Goal: Transaction & Acquisition: Purchase product/service

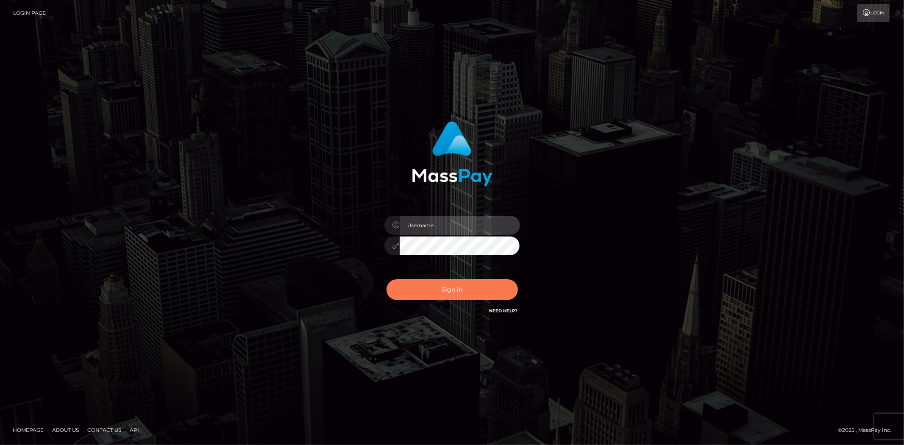
type input "jon.cm"
click at [450, 293] on button "Sign in" at bounding box center [451, 289] width 131 height 21
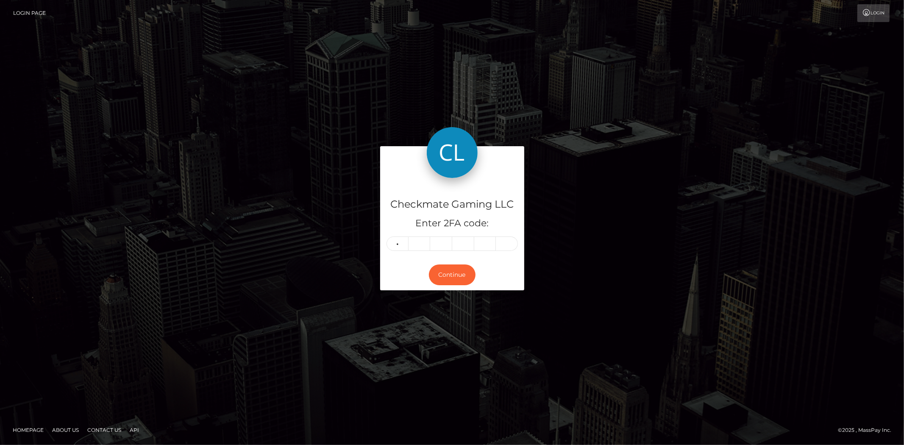
type input "4"
type input "0"
type input "1"
type input "7"
type input "2"
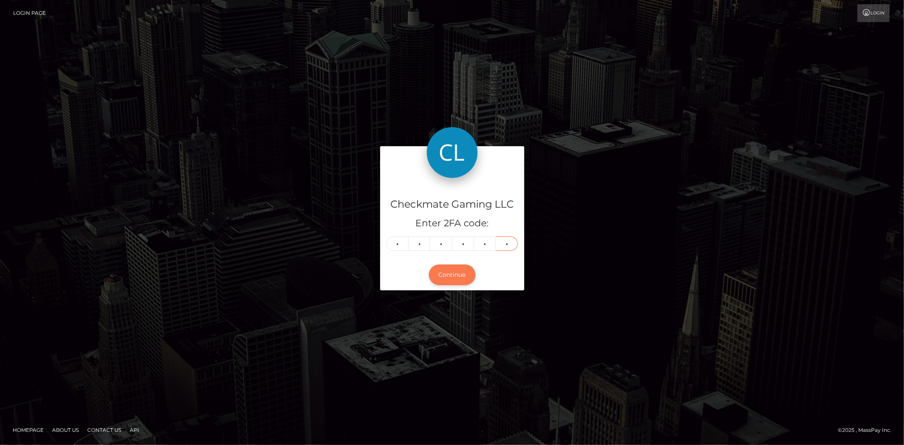
type input "1"
click at [458, 277] on button "Continue" at bounding box center [452, 274] width 47 height 21
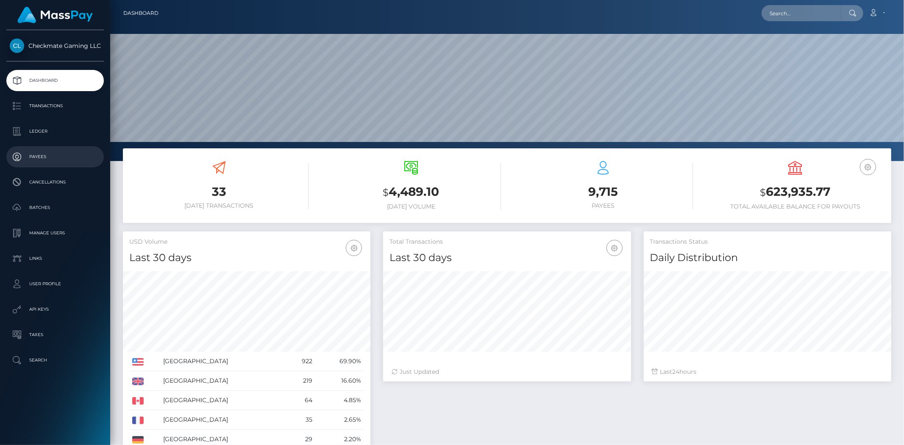
click at [56, 161] on p "Payees" at bounding box center [55, 156] width 91 height 13
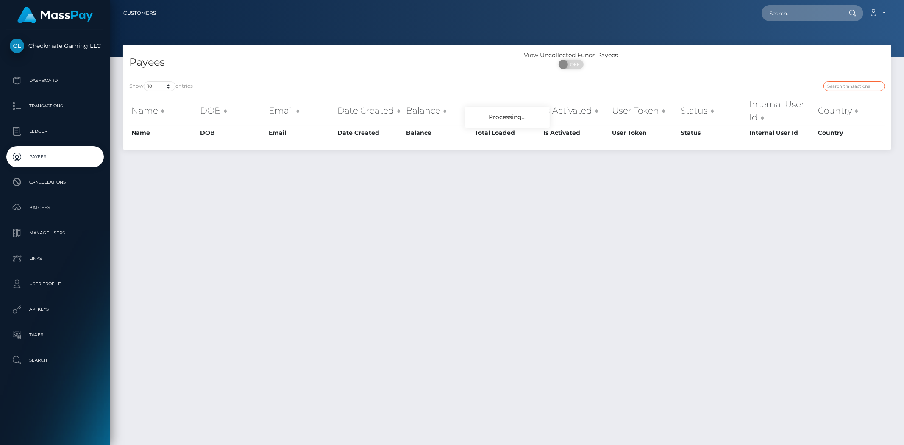
click at [845, 87] on input "search" at bounding box center [853, 86] width 61 height 10
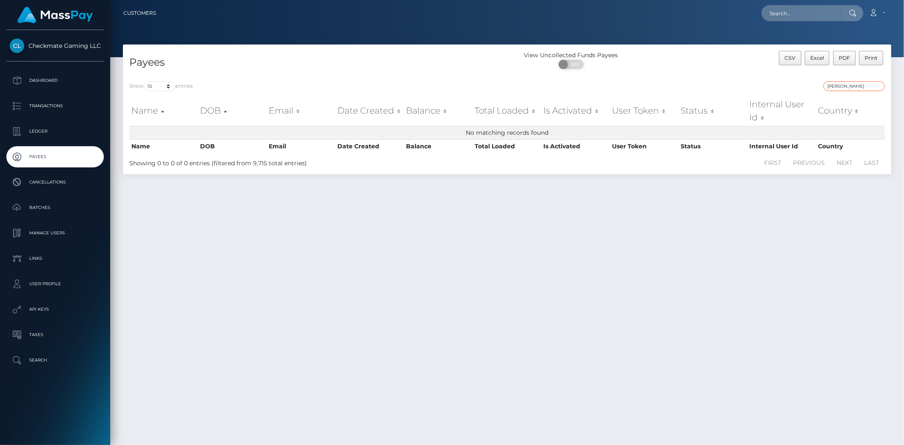
drag, startPoint x: 849, startPoint y: 85, endPoint x: 801, endPoint y: 88, distance: 47.5
click at [801, 88] on div "Jonathan Levi" at bounding box center [699, 87] width 372 height 12
click at [863, 87] on input "Levi" at bounding box center [853, 86] width 61 height 10
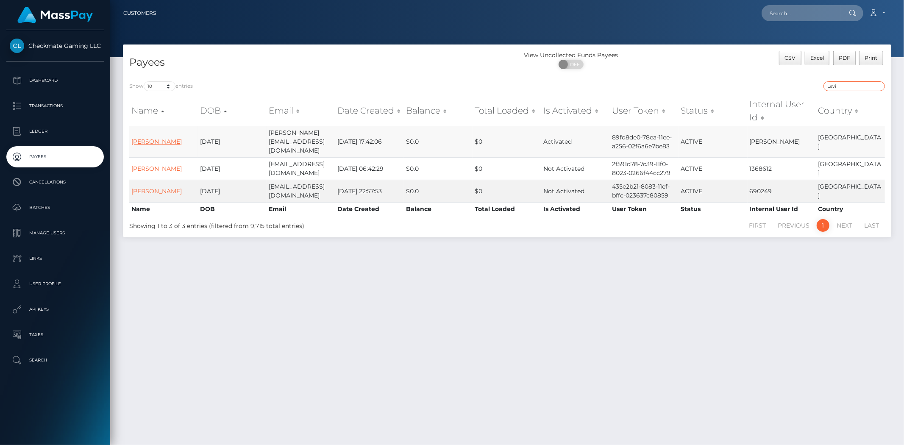
type input "Levi"
click at [161, 138] on link "Jonathan Levi" at bounding box center [156, 142] width 50 height 8
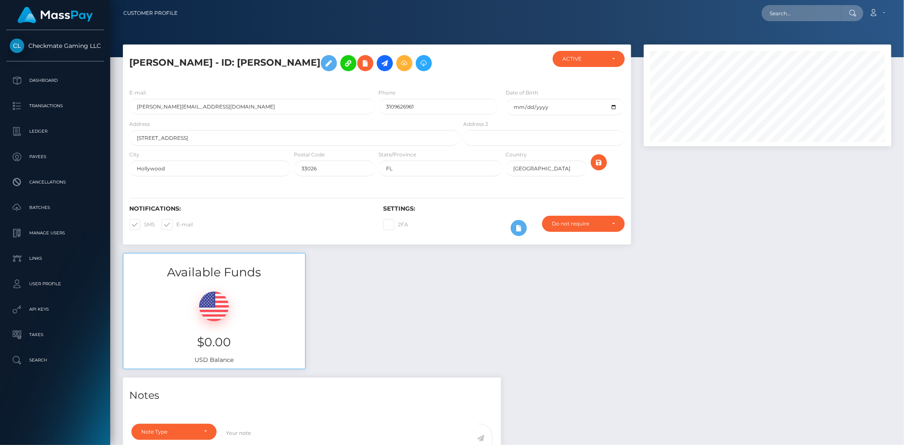
scroll to position [102, 247]
click at [380, 67] on icon at bounding box center [385, 63] width 10 height 11
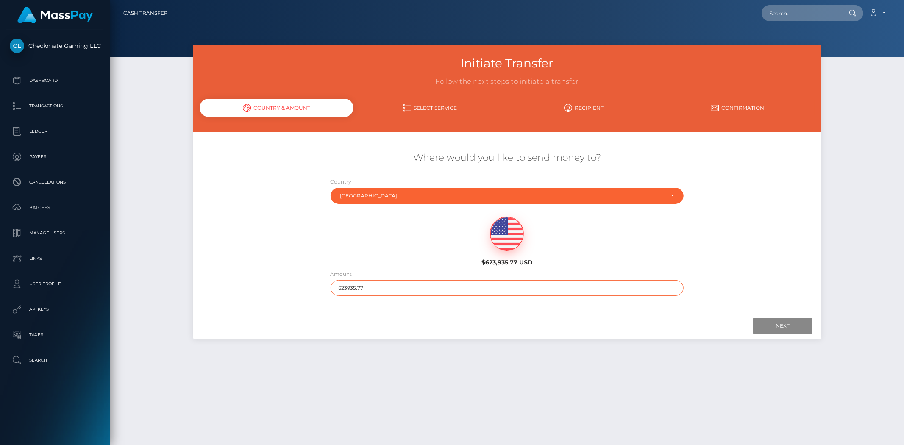
drag, startPoint x: 314, startPoint y: 283, endPoint x: 276, endPoint y: 280, distance: 38.2
click at [276, 280] on div "Where would you like to send money to? Country Abkhazia [GEOGRAPHIC_DATA] [GEOG…" at bounding box center [506, 223] width 627 height 153
type input "50000"
click at [752, 265] on div "$623,935.77 USD" at bounding box center [506, 238] width 523 height 61
drag, startPoint x: 344, startPoint y: 286, endPoint x: 367, endPoint y: 286, distance: 22.5
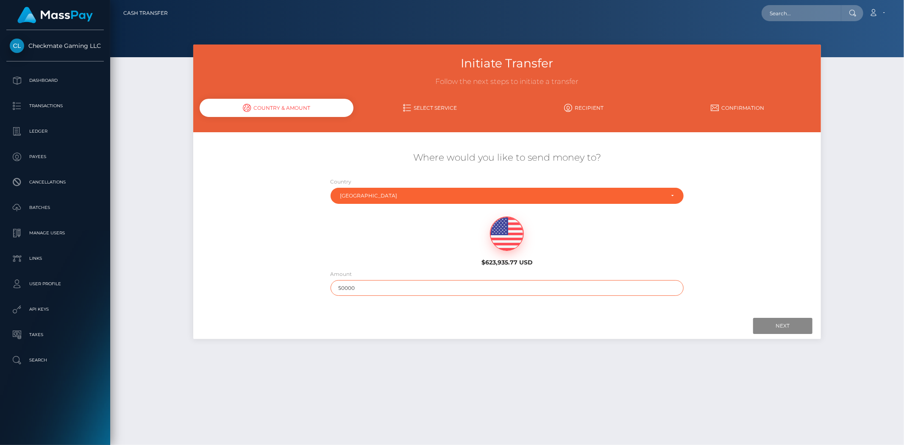
click at [367, 286] on input "50000" at bounding box center [506, 288] width 353 height 16
click at [780, 320] on input "Next" at bounding box center [782, 326] width 59 height 16
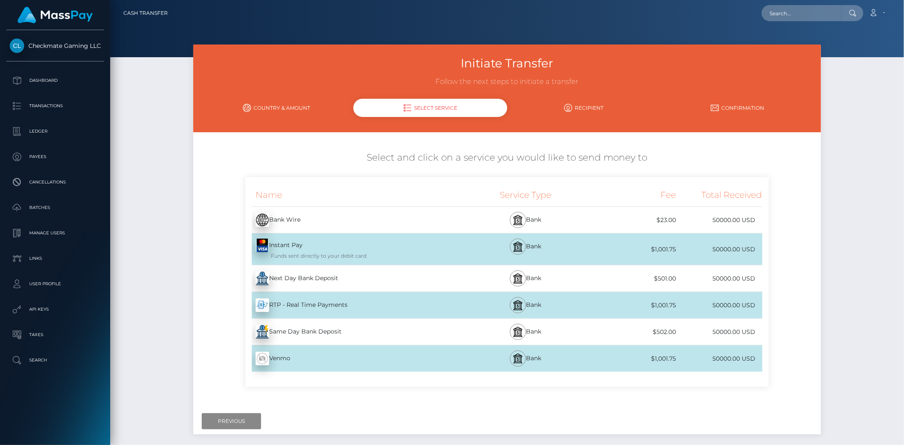
click at [356, 331] on div "Same Day Bank Deposit - USD" at bounding box center [352, 332] width 215 height 24
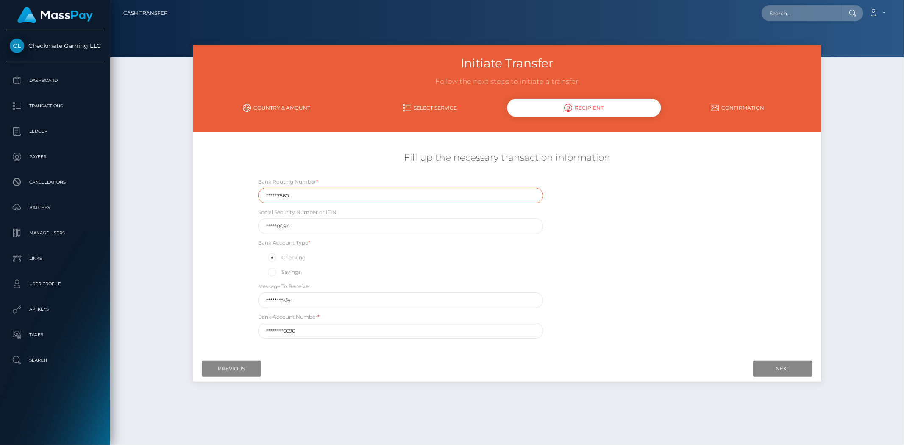
drag, startPoint x: 310, startPoint y: 196, endPoint x: 225, endPoint y: 186, distance: 85.7
click at [236, 188] on div "Fill up the necessary transaction information Bank Routing Number * *****7560 S…" at bounding box center [506, 245] width 627 height 196
drag, startPoint x: 325, startPoint y: 332, endPoint x: 246, endPoint y: 324, distance: 79.6
click at [249, 325] on div "Bank Routing Number * *****7560 Social Security Number or ITIN *****0094 Bank A…" at bounding box center [506, 260] width 523 height 166
paste input "200001405680"
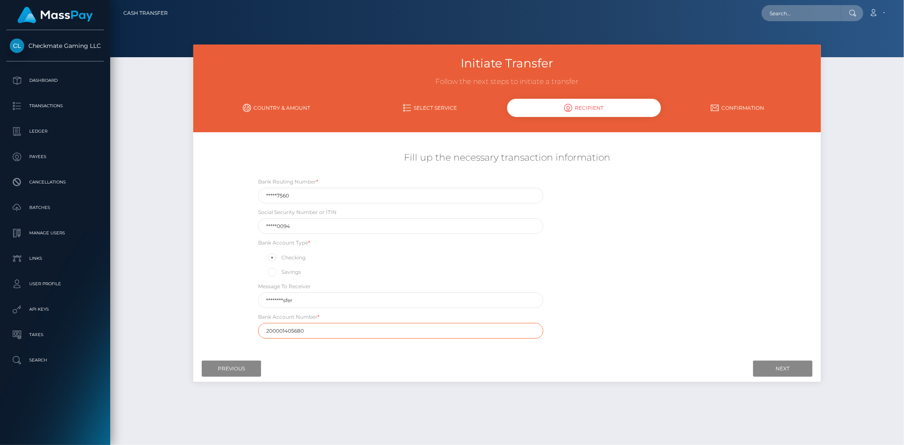
type input "200001405680"
drag, startPoint x: 291, startPoint y: 195, endPoint x: 247, endPoint y: 194, distance: 43.7
click at [247, 194] on div "Bank Routing Number * *****7560 Social Security Number or ITIN *****0094 Bank A…" at bounding box center [506, 260] width 523 height 166
paste input "064209588"
type input "064209588"
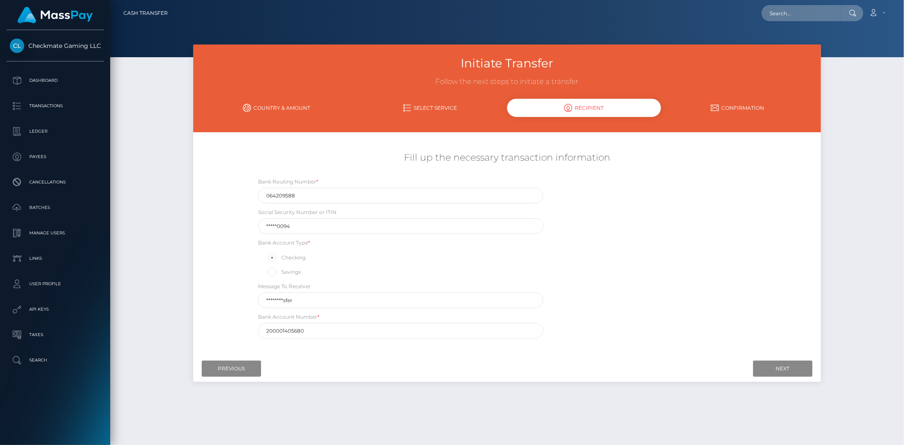
click at [675, 223] on div "Bank Routing Number * 064209588 Social Security Number or ITIN *****0094 Bank A…" at bounding box center [506, 260] width 523 height 166
drag, startPoint x: 325, startPoint y: 301, endPoint x: 208, endPoint y: 295, distance: 116.7
click at [208, 295] on div "Fill up the necessary transaction information Bank Routing Number * 064209588 S…" at bounding box center [506, 245] width 627 height 196
type input "CMG Transfer"
click at [754, 278] on div "Bank Routing Number * 064209588 Social Security Number or ITIN *****0094 Bank A…" at bounding box center [506, 260] width 523 height 166
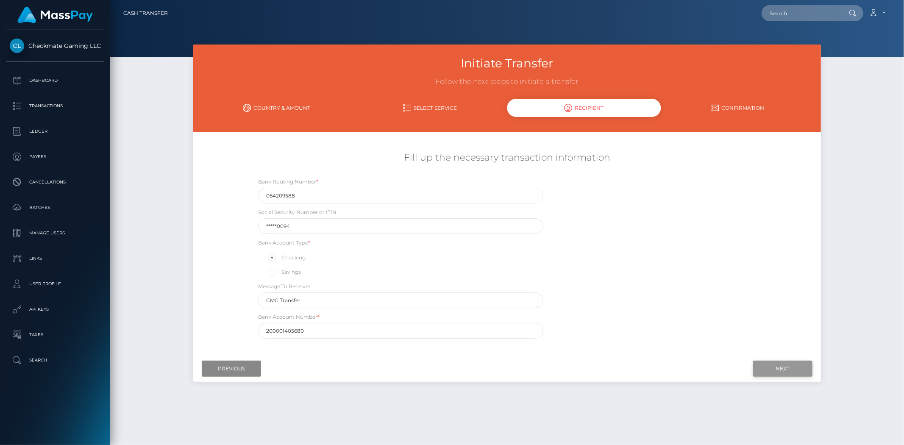
click at [770, 368] on input "Next" at bounding box center [782, 369] width 59 height 16
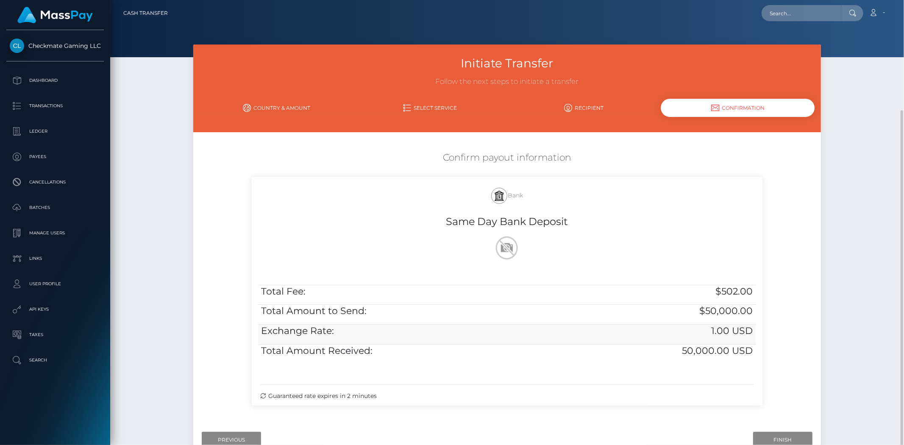
scroll to position [58, 0]
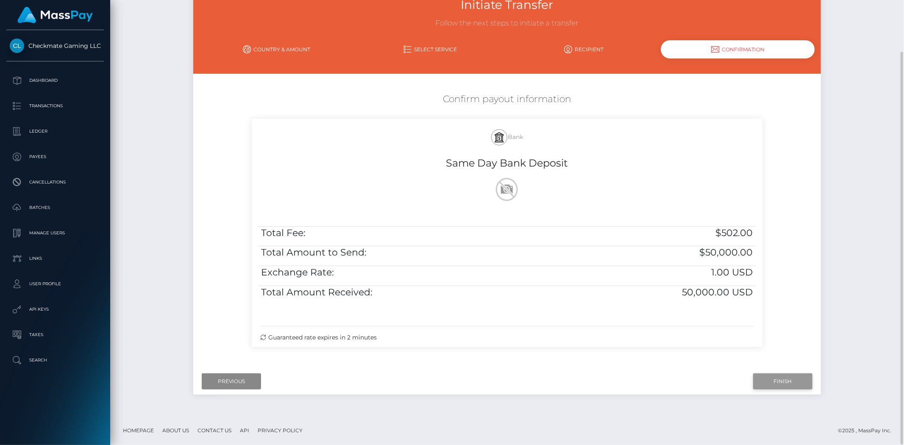
click at [782, 382] on input "Finish" at bounding box center [782, 381] width 59 height 16
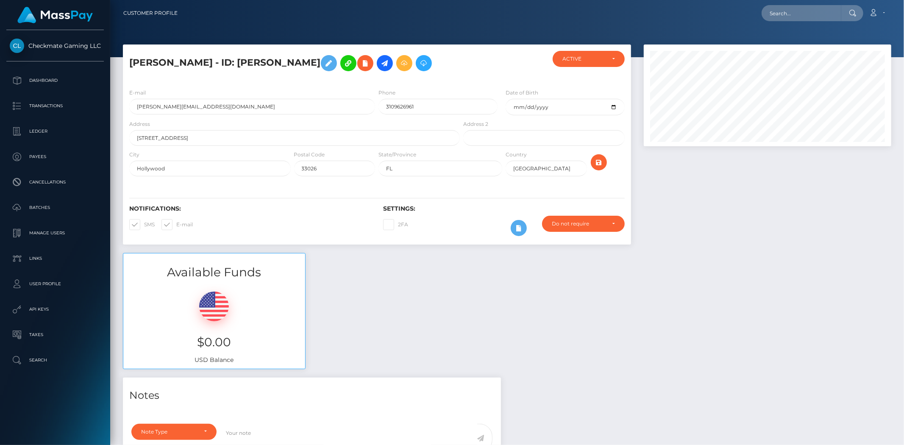
scroll to position [102, 247]
click at [727, 215] on div at bounding box center [767, 148] width 260 height 208
click at [380, 65] on icon at bounding box center [385, 63] width 10 height 11
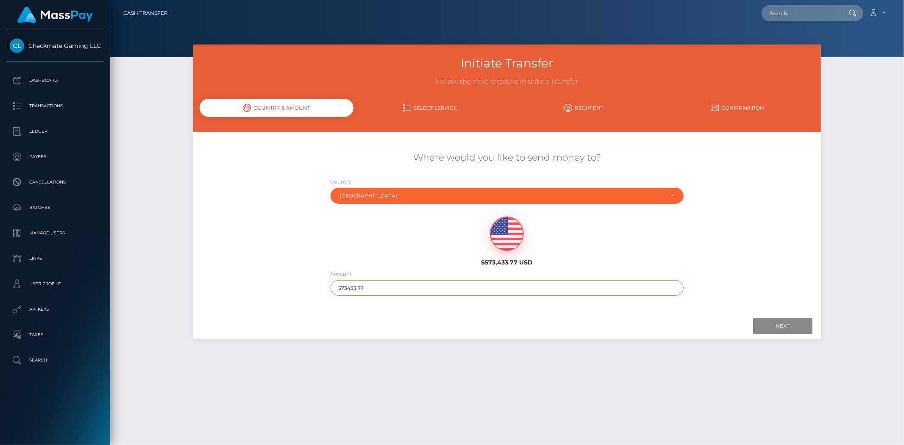
drag, startPoint x: 377, startPoint y: 285, endPoint x: 315, endPoint y: 282, distance: 62.4
click at [315, 282] on div "Where would you like to send money to? Country Abkhazia Afghanistan Albania Alg…" at bounding box center [506, 223] width 627 height 153
type input "50000"
click at [534, 311] on div "Where would you like to send money to? Country Abkhazia Afghanistan Albania Alg…" at bounding box center [506, 222] width 627 height 180
click at [780, 324] on input "Next" at bounding box center [782, 326] width 59 height 16
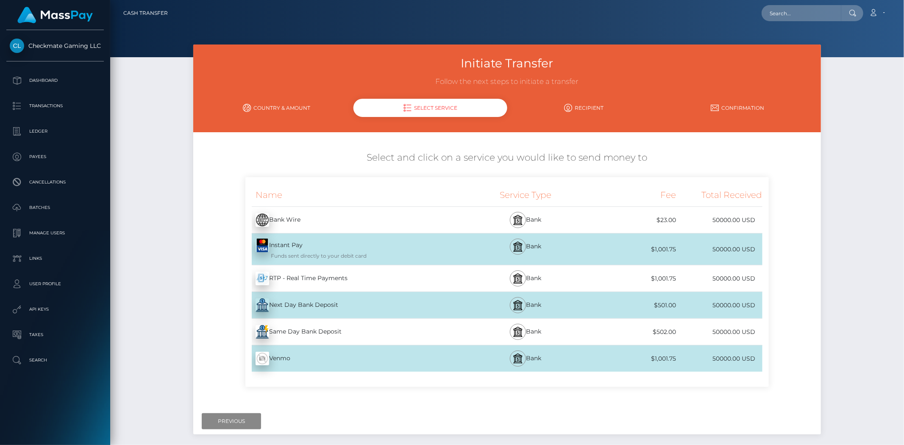
click at [356, 335] on div "Same Day Bank Deposit - USD" at bounding box center [352, 332] width 215 height 24
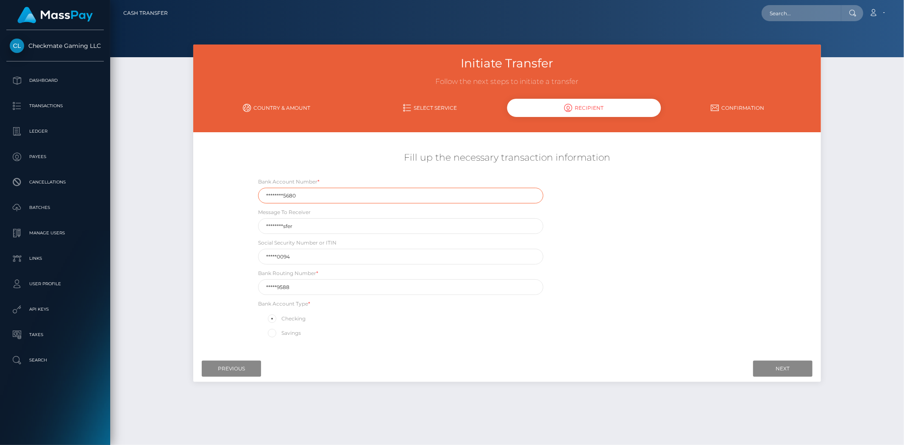
drag, startPoint x: 320, startPoint y: 194, endPoint x: 241, endPoint y: 183, distance: 80.0
click at [241, 183] on div "Fill up the necessary transaction information Bank Account Number * ********568…" at bounding box center [506, 245] width 627 height 196
paste input "700110996696"
type input "700110996696"
click at [302, 292] on input "*****9588" at bounding box center [400, 287] width 285 height 16
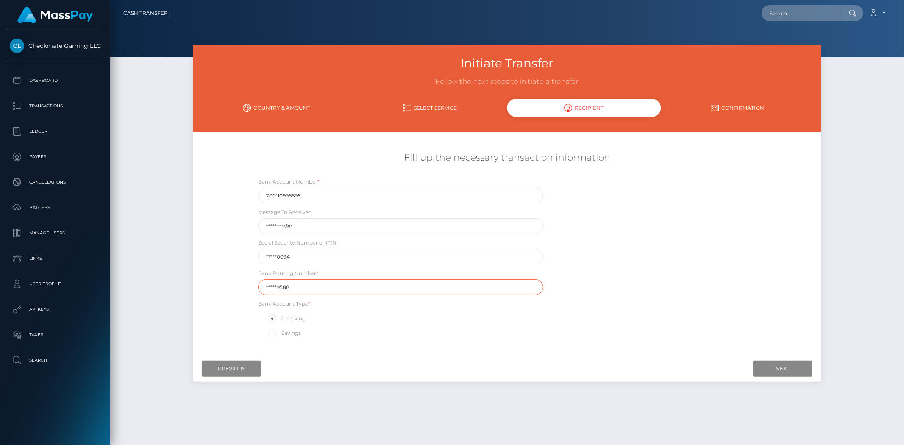
click at [302, 292] on input "*****9588" at bounding box center [400, 287] width 285 height 16
type input "211287560"
click at [230, 289] on div "Fill up the necessary transaction information Bank Account Number * 70011099669…" at bounding box center [506, 245] width 627 height 196
drag, startPoint x: 289, startPoint y: 219, endPoint x: 270, endPoint y: 221, distance: 18.7
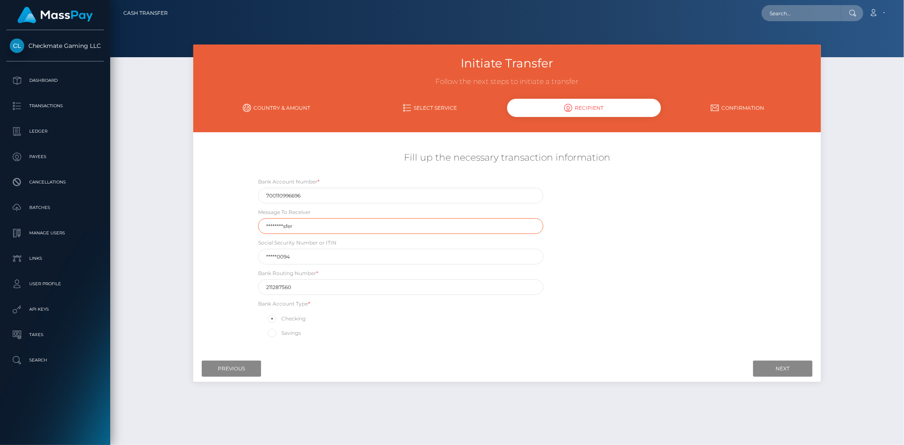
click at [269, 221] on input "********sfer" at bounding box center [400, 226] width 285 height 16
click at [344, 225] on input "********sfer" at bounding box center [400, 226] width 285 height 16
type input "CMG Transfer"
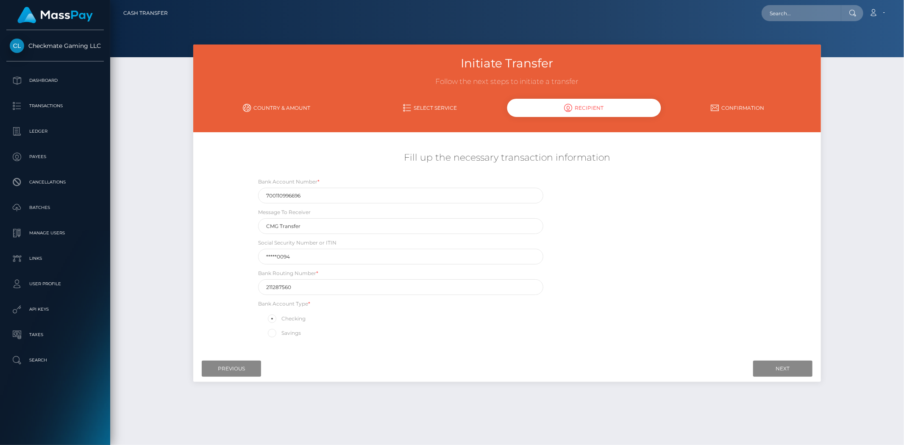
click at [664, 237] on div "Bank Account Number * 700110996696 Message To Receiver CMG Transfer Social Secu…" at bounding box center [506, 260] width 523 height 166
click at [787, 373] on input "Next" at bounding box center [782, 369] width 59 height 16
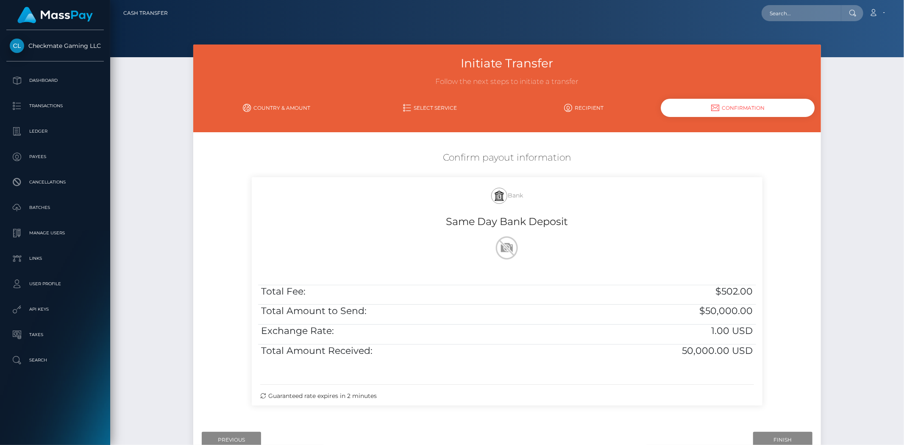
scroll to position [58, 0]
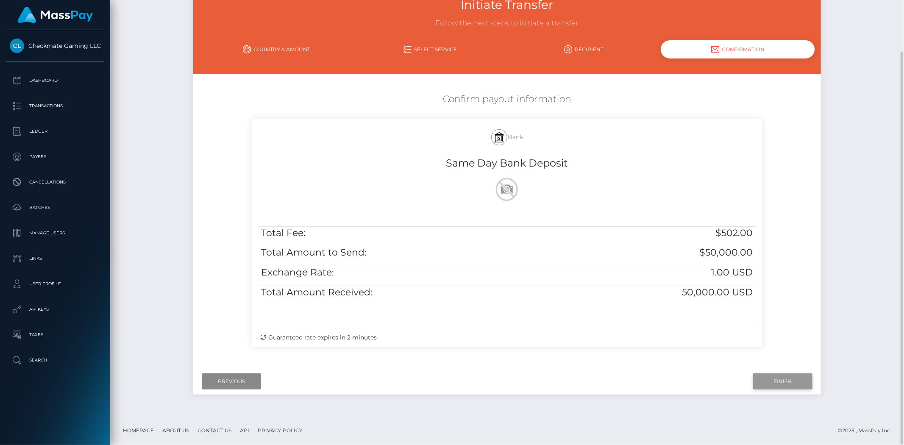
click at [785, 380] on input "Finish" at bounding box center [782, 381] width 59 height 16
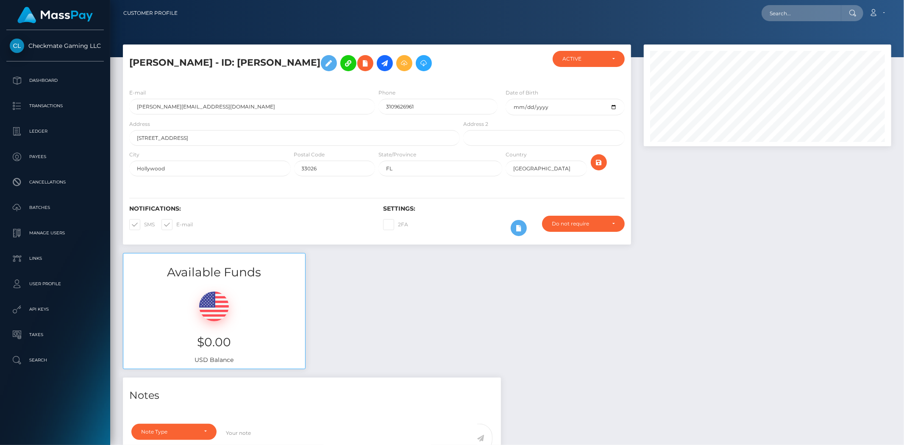
scroll to position [102, 247]
click at [56, 80] on p "Dashboard" at bounding box center [55, 80] width 91 height 13
